Goal: Task Accomplishment & Management: Complete application form

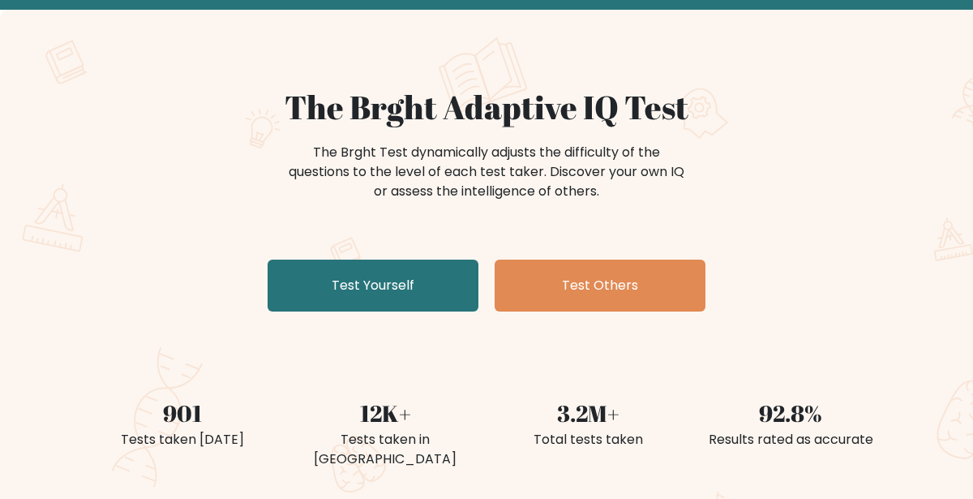
scroll to position [80, 0]
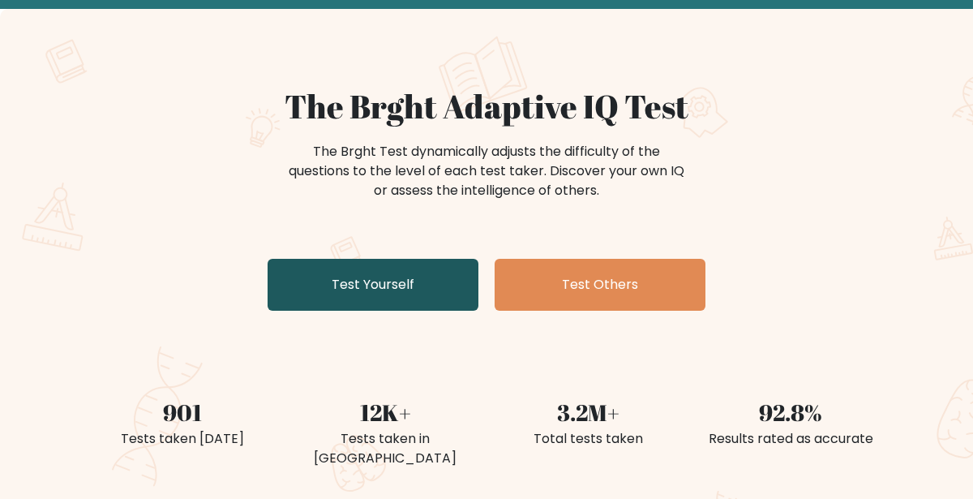
click at [428, 306] on link "Test Yourself" at bounding box center [373, 285] width 211 height 52
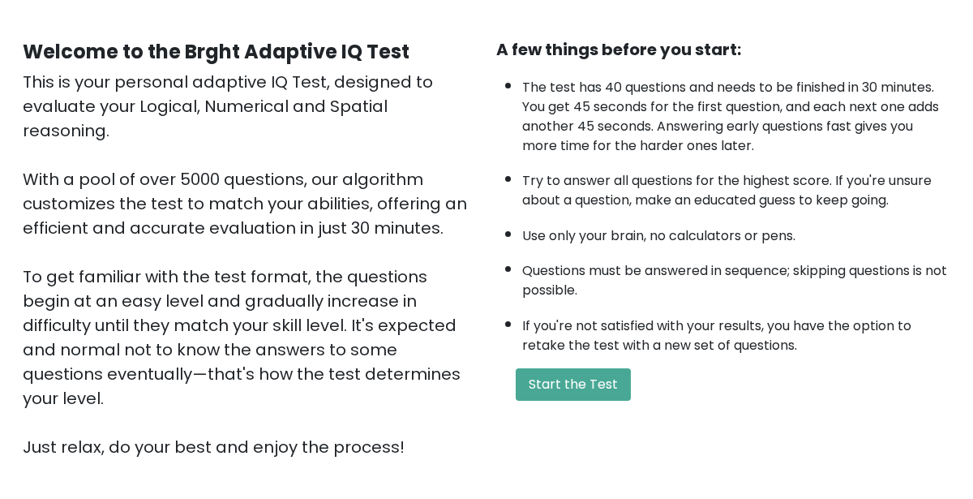
scroll to position [135, 0]
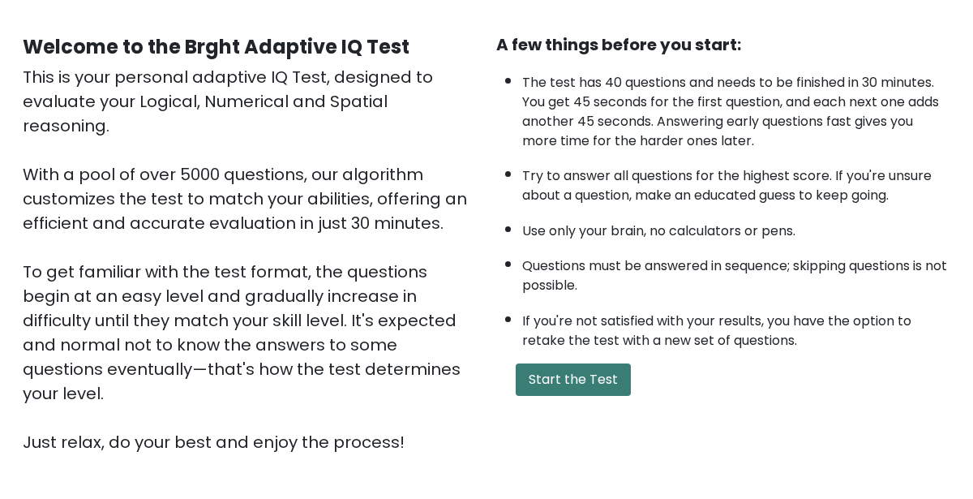
click at [605, 365] on button "Start the Test" at bounding box center [573, 379] width 115 height 32
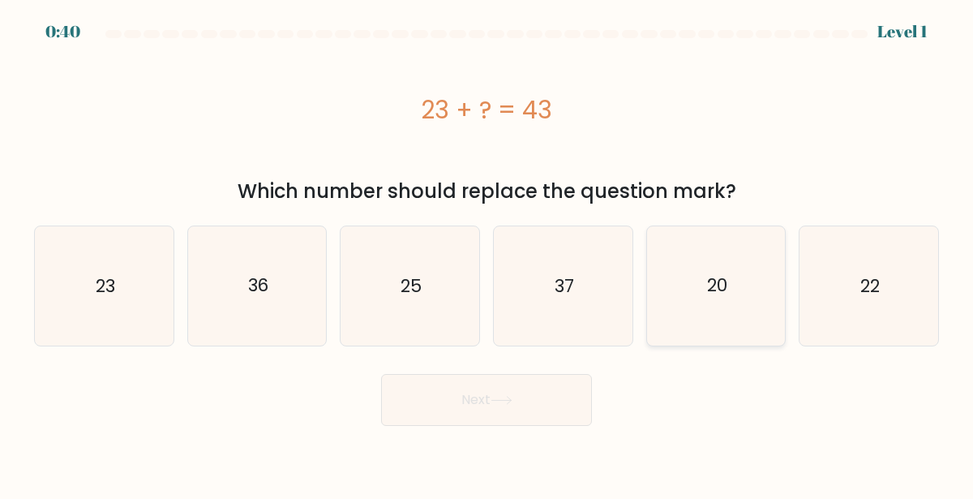
click at [735, 302] on icon "20" at bounding box center [716, 285] width 119 height 119
click at [487, 254] on input "e. 20" at bounding box center [486, 252] width 1 height 4
radio input "true"
click at [554, 416] on button "Next" at bounding box center [486, 400] width 211 height 52
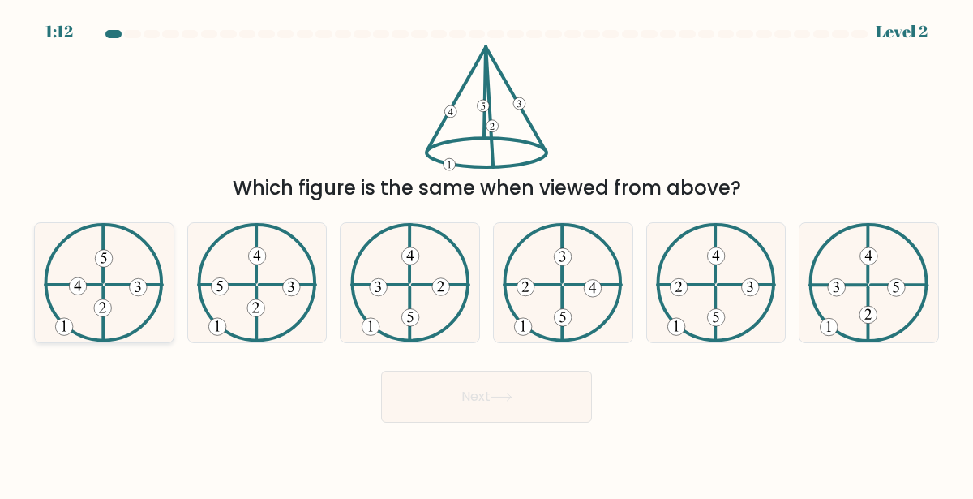
click at [120, 301] on icon at bounding box center [104, 282] width 120 height 119
click at [486, 254] on input "a." at bounding box center [486, 252] width 1 height 4
radio input "true"
click at [515, 418] on button "Next" at bounding box center [486, 397] width 211 height 52
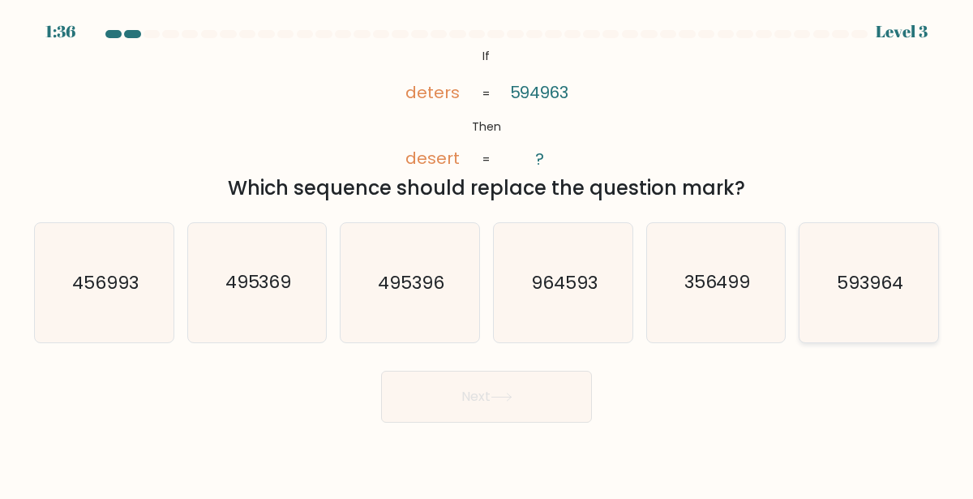
click at [884, 309] on icon "593964" at bounding box center [868, 282] width 119 height 119
click at [487, 254] on input "f. 593964" at bounding box center [486, 252] width 1 height 4
radio input "true"
click at [531, 402] on button "Next" at bounding box center [486, 397] width 211 height 52
